Goal: Task Accomplishment & Management: Complete application form

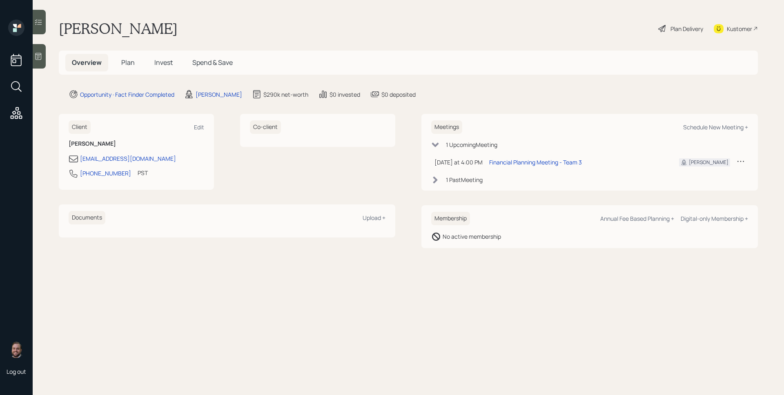
click at [38, 55] on icon at bounding box center [38, 56] width 8 height 8
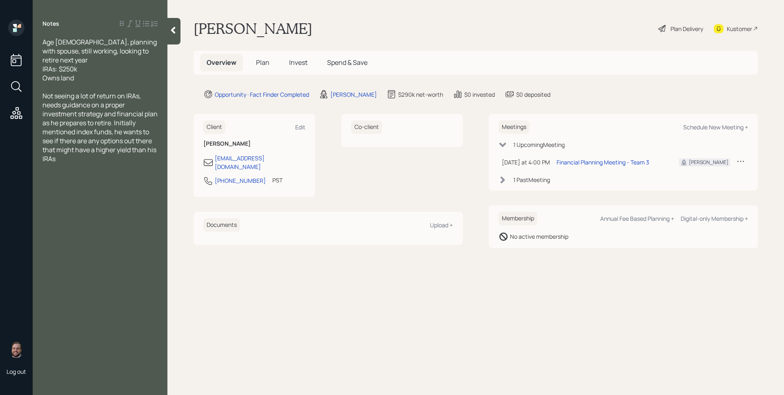
click at [44, 44] on span "Age 59, planning with spouse, still working, looking to retire next year IRAs: …" at bounding box center [100, 60] width 116 height 45
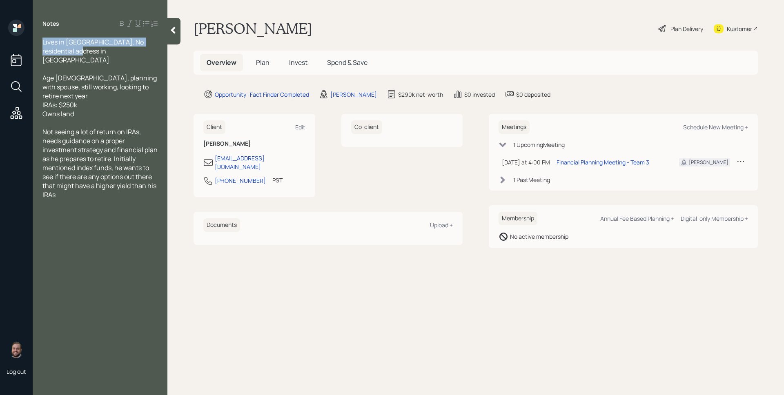
drag, startPoint x: 92, startPoint y: 50, endPoint x: 44, endPoint y: 39, distance: 49.1
click at [44, 39] on div "Lives in Canada. No residential address in US" at bounding box center [99, 51] width 115 height 27
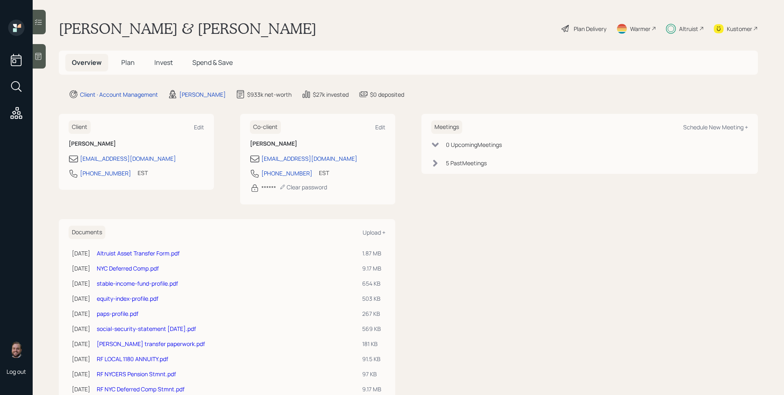
click at [127, 65] on span "Plan" at bounding box center [127, 62] width 13 height 9
